Goal: Information Seeking & Learning: Learn about a topic

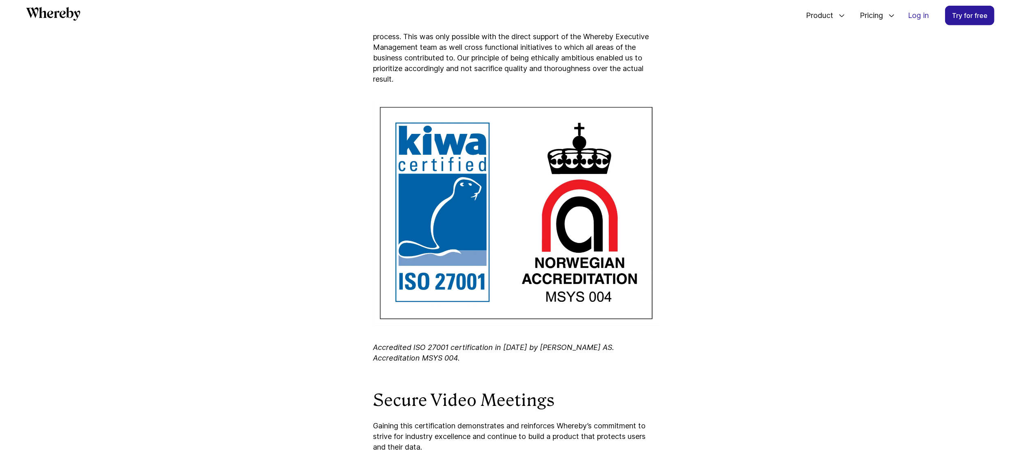
scroll to position [821, 0]
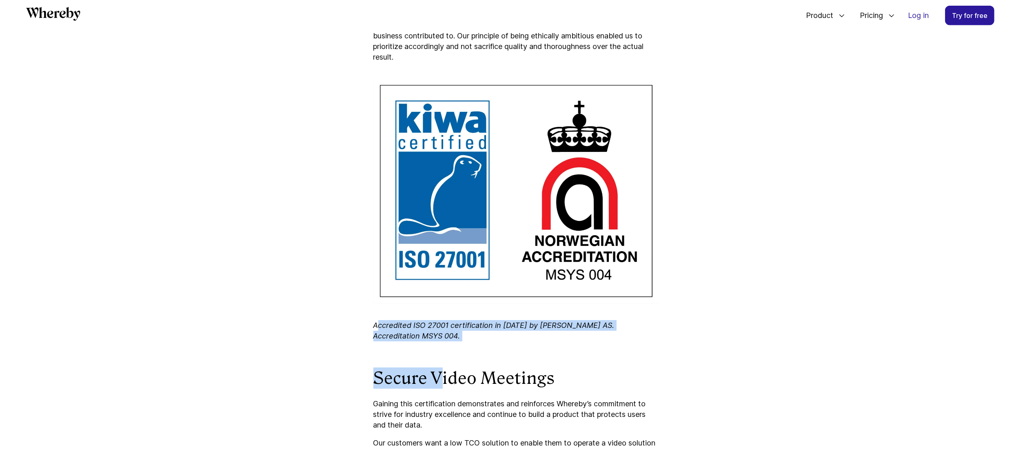
drag, startPoint x: 379, startPoint y: 324, endPoint x: 438, endPoint y: 346, distance: 63.2
click at [439, 225] on div "We’re happy to announce that we are certified with the ISO 27001 certification,…" at bounding box center [516, 61] width 286 height 1053
click at [429, 225] on div "We’re happy to announce that we are certified with the ISO 27001 certification,…" at bounding box center [516, 61] width 286 height 1053
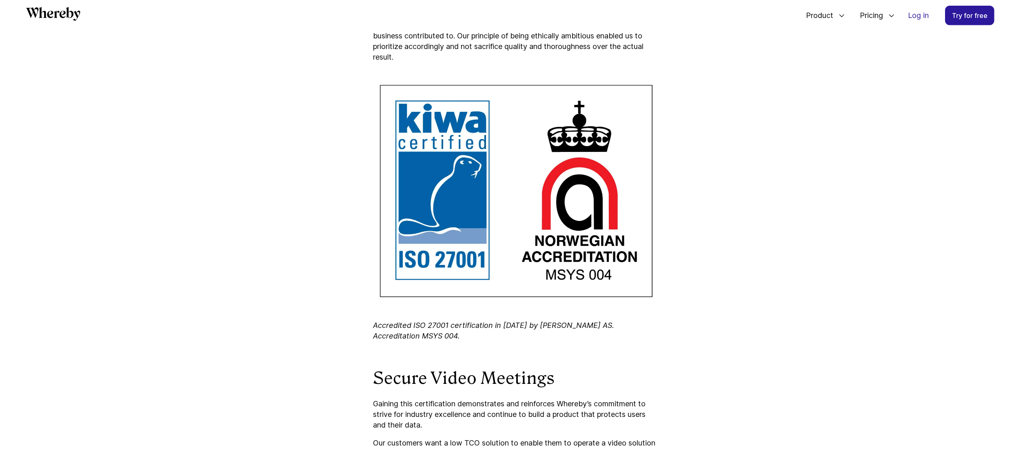
click at [420, 225] on div "We’re happy to announce that we are certified with the ISO 27001 certification,…" at bounding box center [516, 61] width 286 height 1053
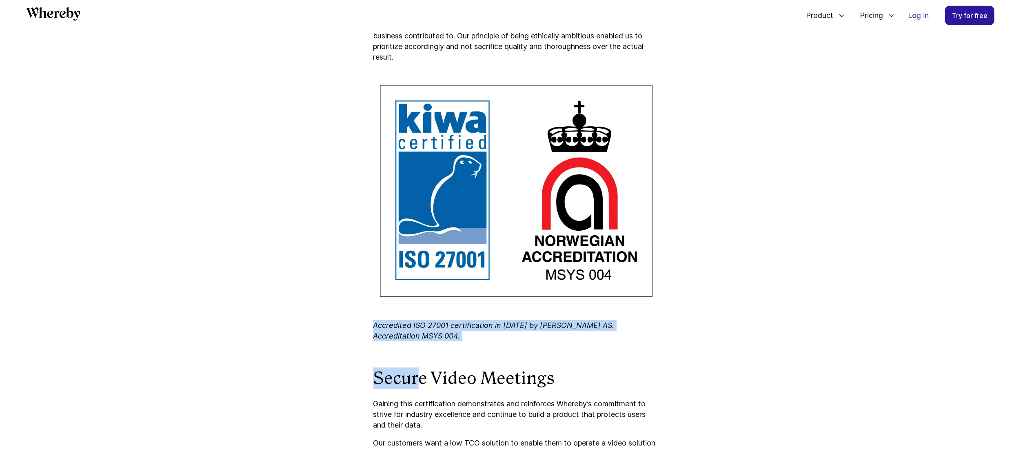
drag, startPoint x: 409, startPoint y: 340, endPoint x: 371, endPoint y: 324, distance: 41.0
click at [370, 225] on article "Whereby Certified with ISO27001 Security Certification We’re happy to announce …" at bounding box center [516, 2] width 490 height 1374
click at [371, 225] on article "Whereby Certified with ISO27001 Security Certification We’re happy to announce …" at bounding box center [516, 2] width 490 height 1374
drag, startPoint x: 367, startPoint y: 323, endPoint x: 417, endPoint y: 333, distance: 50.4
click at [417, 225] on article "Whereby Certified with ISO27001 Security Certification We’re happy to announce …" at bounding box center [516, 2] width 490 height 1374
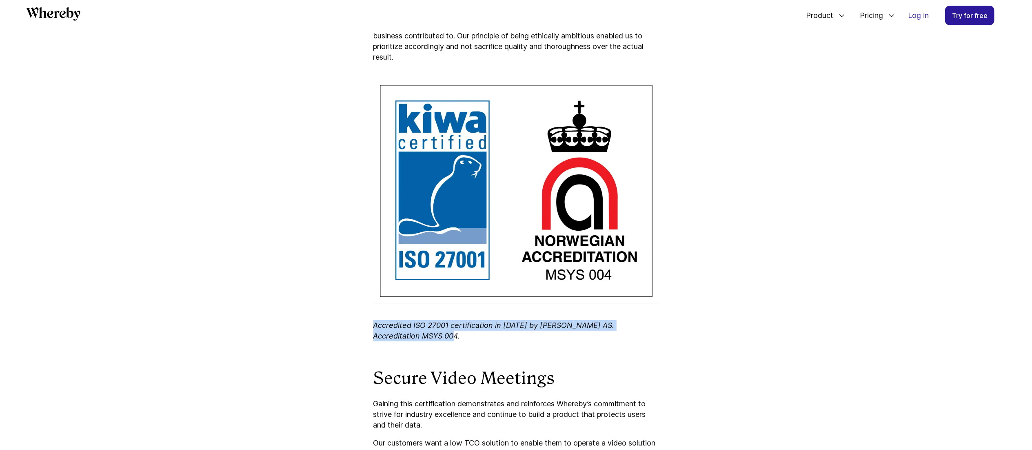
copy icon "Accredited ISO 27001 certification in [DATE] by [PERSON_NAME] AS. Accreditation…"
